Goal: Check status: Check status

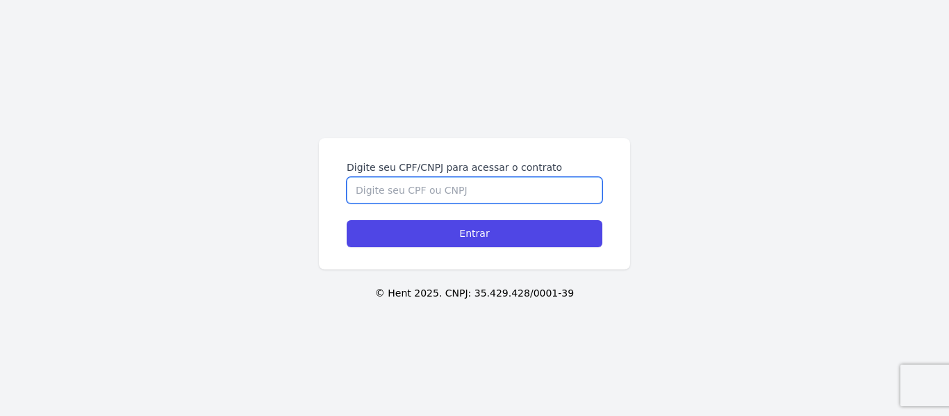
click at [381, 190] on input "Digite seu CPF/CNPJ para acessar o contrato" at bounding box center [475, 190] width 256 height 26
type input "03382144107"
click at [347, 220] on input "Entrar" at bounding box center [475, 233] width 256 height 27
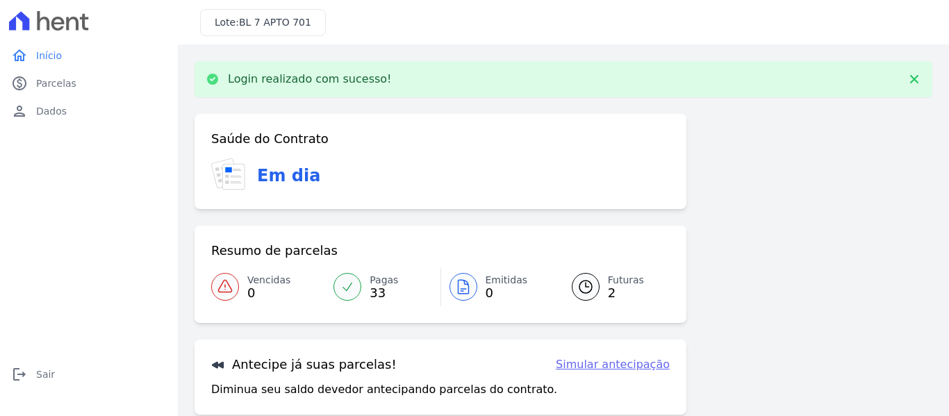
click at [594, 282] on link "Futuras 2" at bounding box center [612, 287] width 115 height 39
